Goal: Task Accomplishment & Management: Complete application form

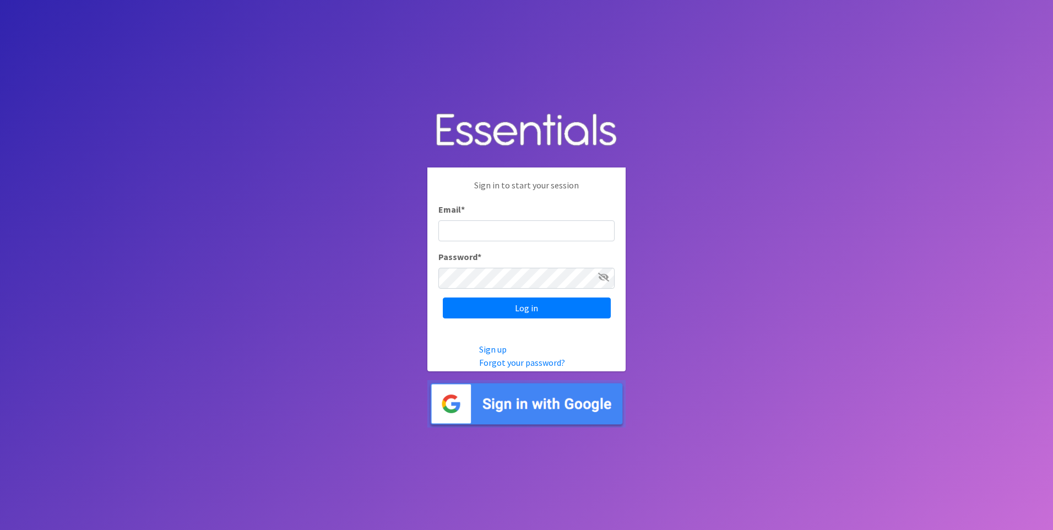
type input "[EMAIL_ADDRESS][DOMAIN_NAME]"
drag, startPoint x: 504, startPoint y: 321, endPoint x: 507, endPoint y: 310, distance: 11.0
click at [505, 320] on div "Sign in to start your session Email * ewentworth@verahouse.org Password * Log in" at bounding box center [526, 248] width 198 height 162
click at [507, 310] on input "Log in" at bounding box center [527, 307] width 168 height 21
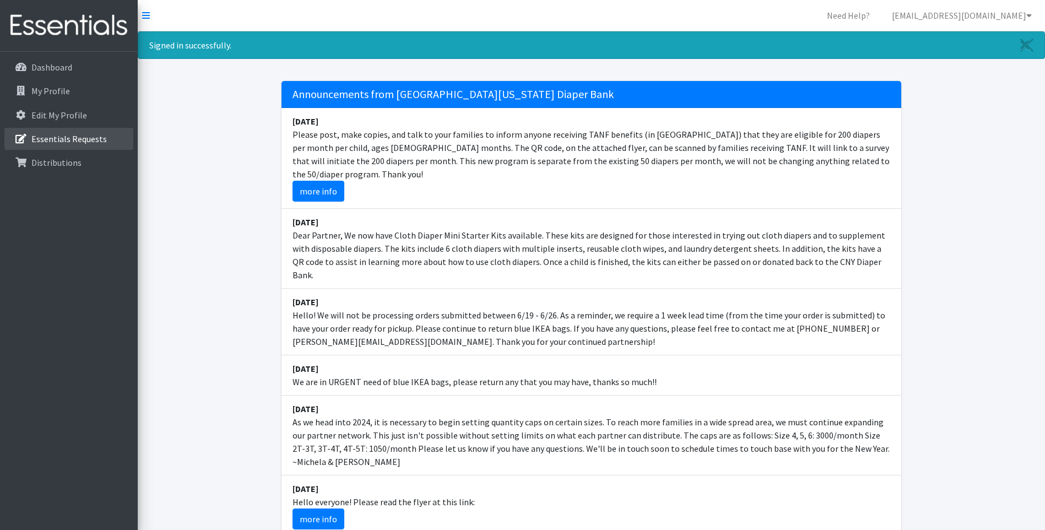
click at [86, 139] on p "Essentials Requests" at bounding box center [68, 138] width 75 height 11
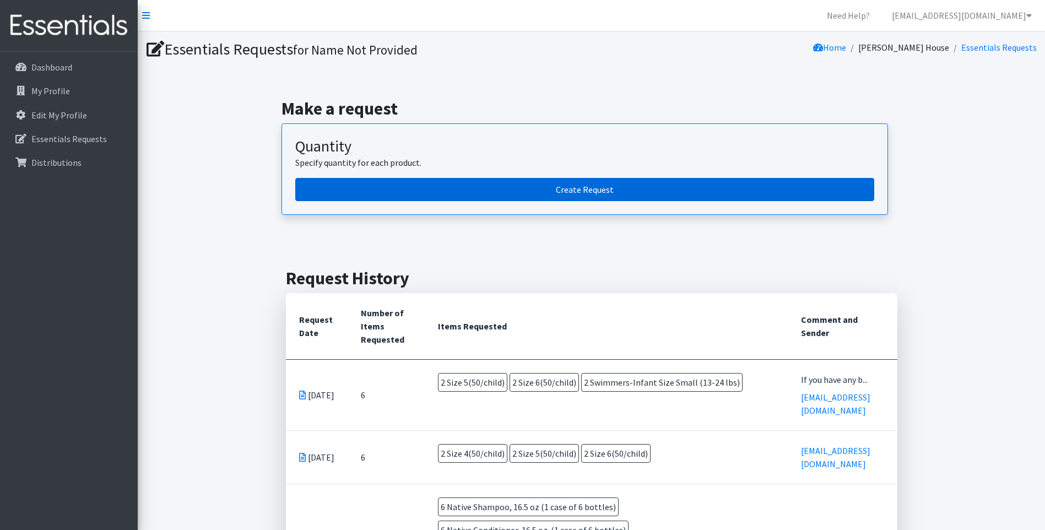
click at [484, 188] on link "Create Request" at bounding box center [584, 189] width 579 height 23
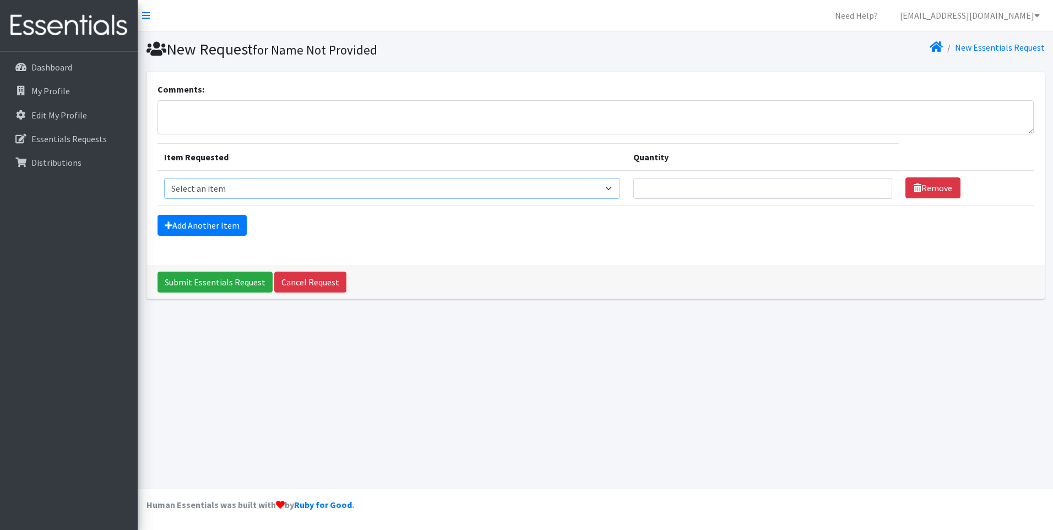
click at [307, 187] on select "Select an item 2T3T(30/child) 3T4T(30/child) 4T5T(30/child) Cloth Diaper Kit (s…" at bounding box center [392, 188] width 457 height 21
click at [886, 326] on div "New Request for Name Not Provided New Essentials Request Comments: Item Request…" at bounding box center [595, 259] width 915 height 457
